Goal: Task Accomplishment & Management: Use online tool/utility

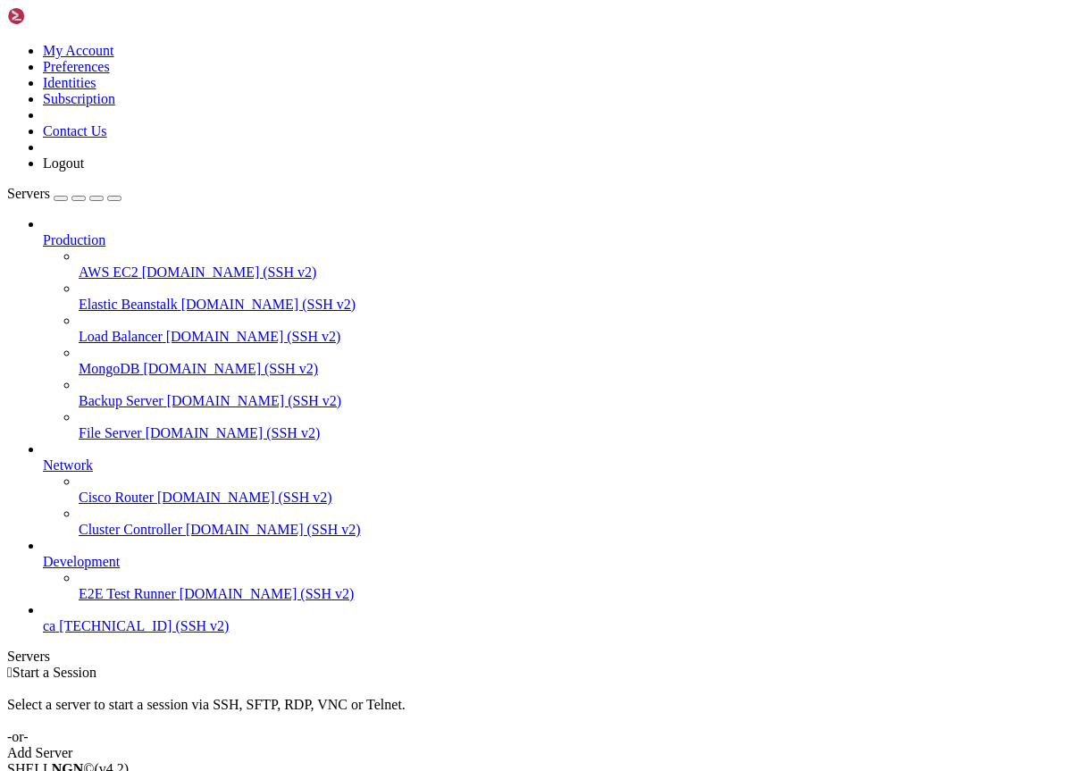
click at [139, 633] on span "[TECHNICAL_ID] (SSH v2)" at bounding box center [144, 625] width 170 height 15
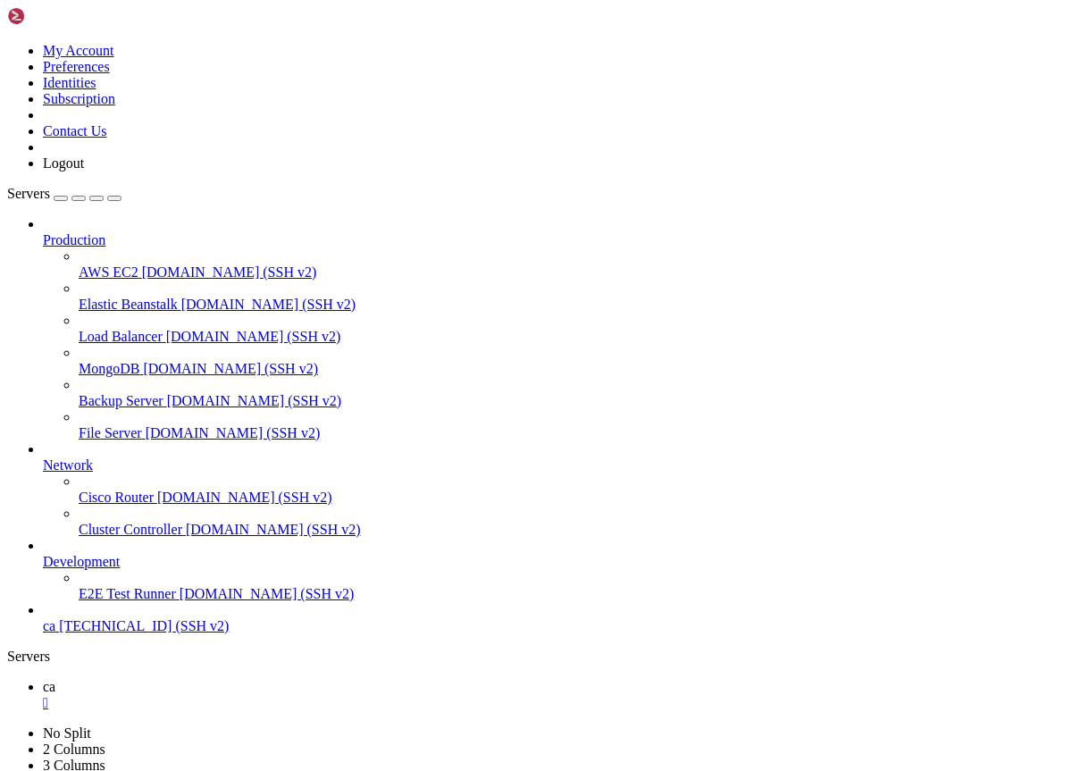
click at [55, 679] on span "ca" at bounding box center [49, 686] width 13 height 15
click at [55, 711] on span "ca" at bounding box center [49, 718] width 13 height 15
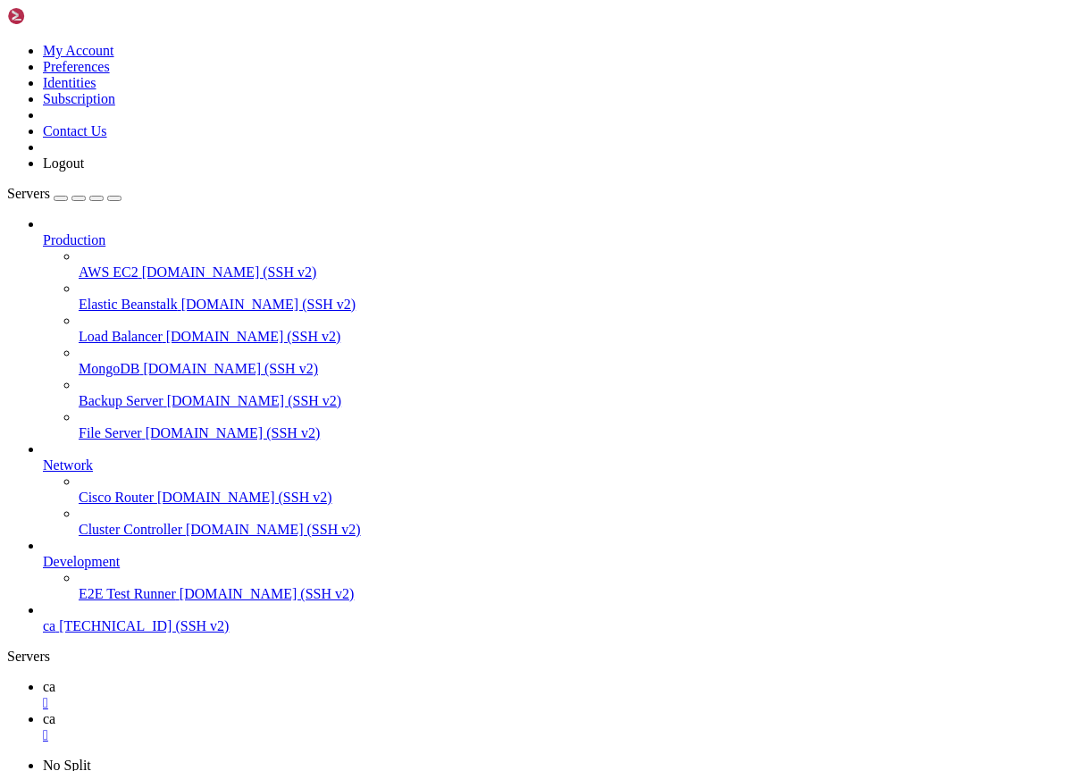
scroll to position [291, 0]
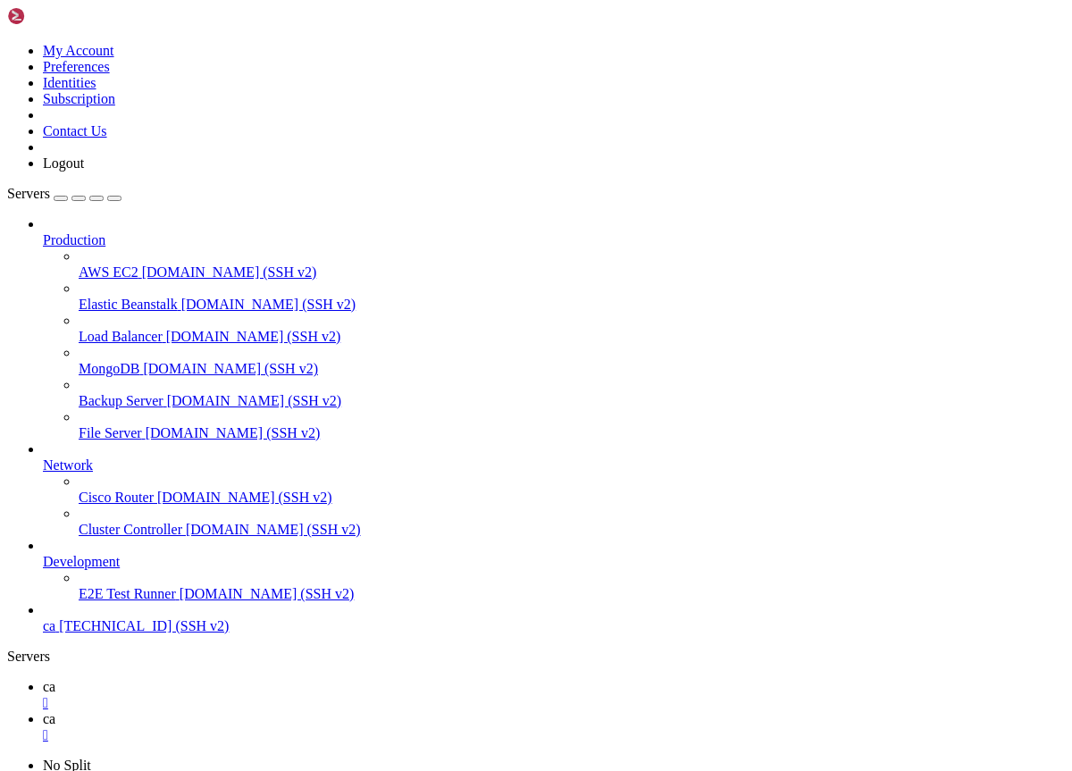
type input "/var/www/html"
drag, startPoint x: 376, startPoint y: 59, endPoint x: 213, endPoint y: 43, distance: 163.4
click at [247, 679] on link "ca " at bounding box center [554, 695] width 1022 height 32
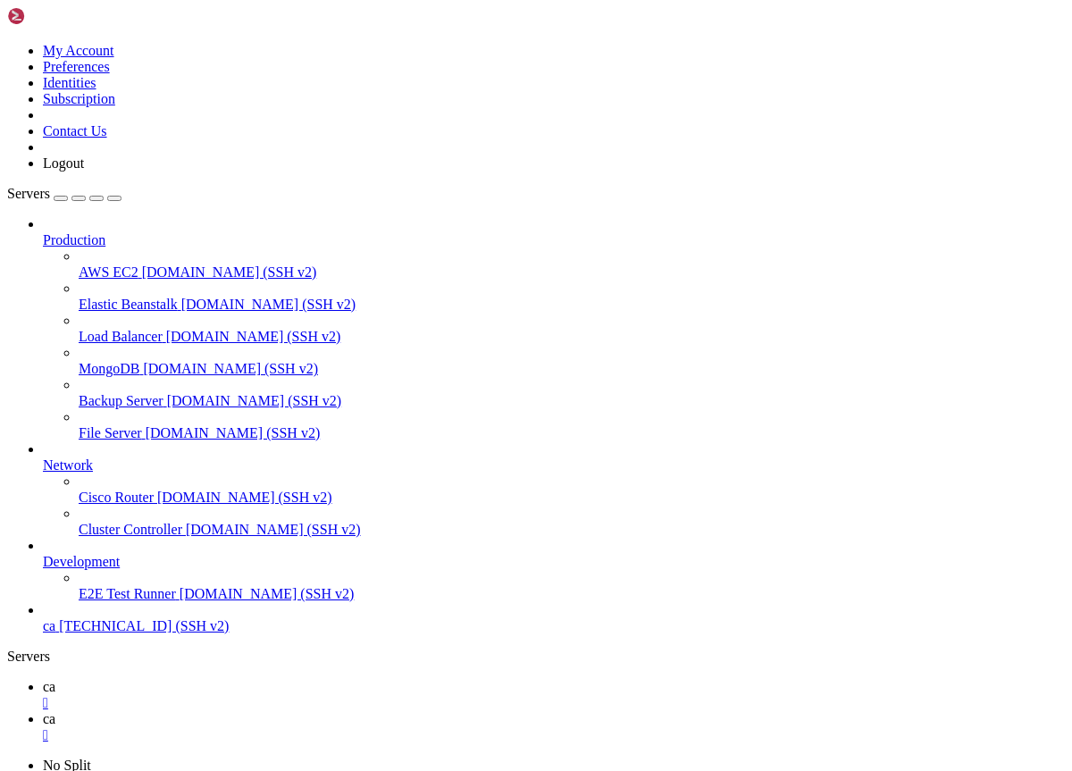
drag, startPoint x: 364, startPoint y: 1678, endPoint x: 345, endPoint y: 1660, distance: 25.9
copy div "d");Reflect.deleteProperty(CF,"setHeadersGuard");Reflect.deleteProperty(CF,"get…"
